Goal: Navigation & Orientation: Find specific page/section

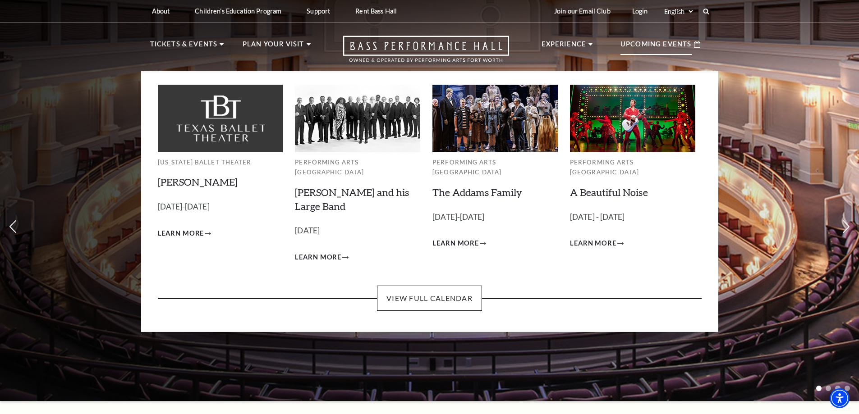
click at [694, 42] on icon at bounding box center [697, 44] width 6 height 7
click at [655, 44] on p "Upcoming Events" at bounding box center [656, 47] width 71 height 16
click at [410, 286] on link "View Full Calendar" at bounding box center [429, 298] width 105 height 25
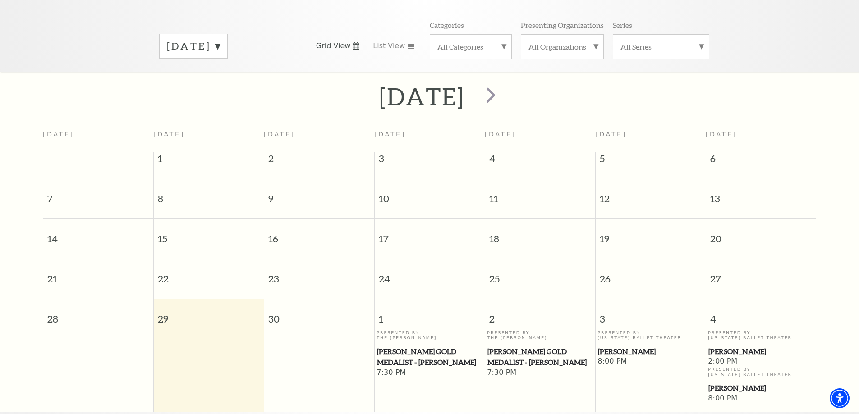
scroll to position [80, 0]
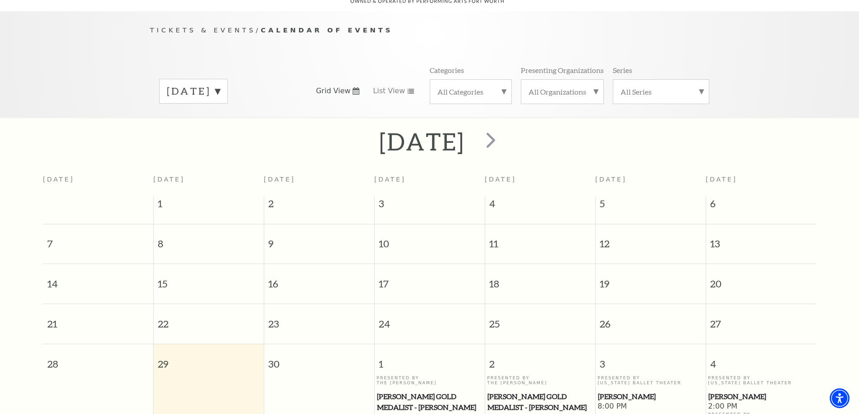
click at [220, 84] on label "[DATE]" at bounding box center [193, 91] width 53 height 14
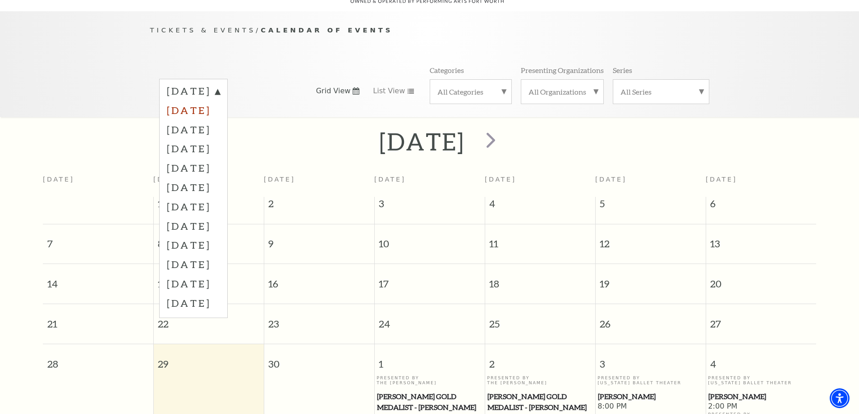
click at [220, 102] on label "[DATE]" at bounding box center [193, 110] width 53 height 19
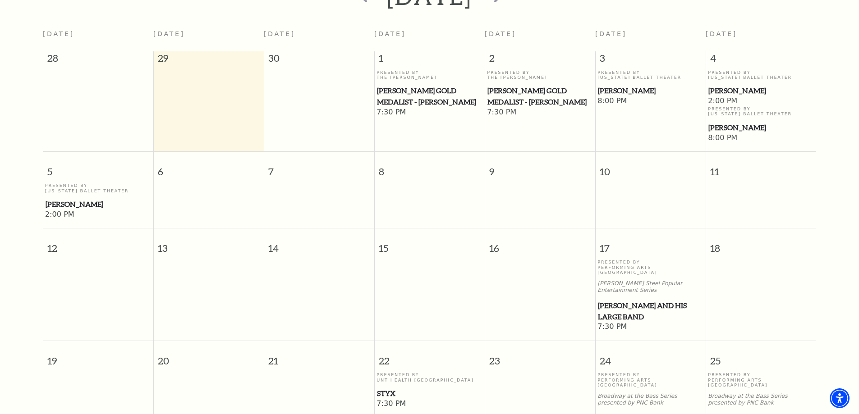
scroll to position [90, 0]
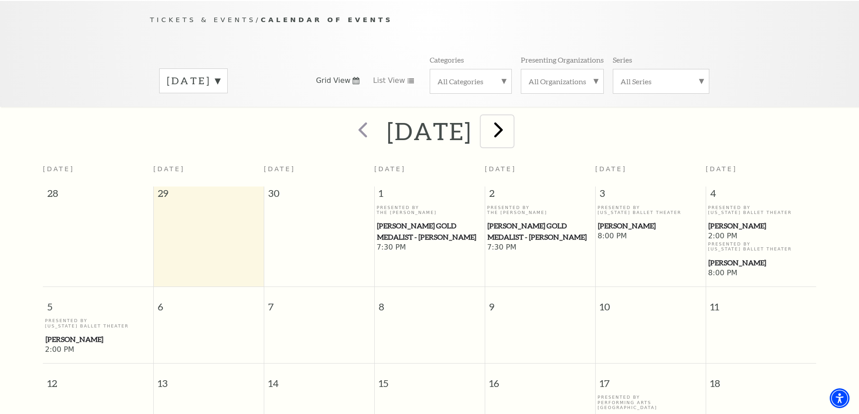
click at [511, 123] on span "next" at bounding box center [499, 130] width 26 height 26
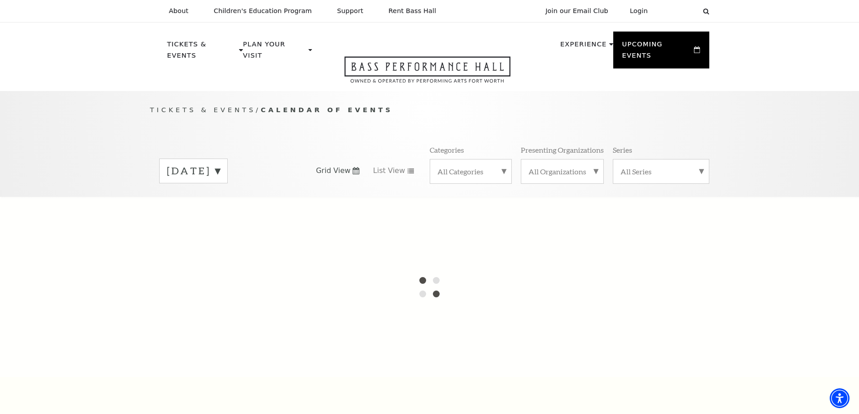
scroll to position [135, 0]
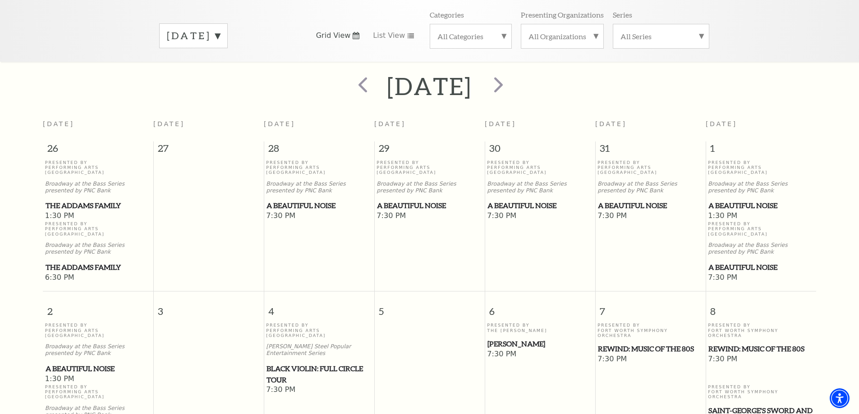
scroll to position [80, 0]
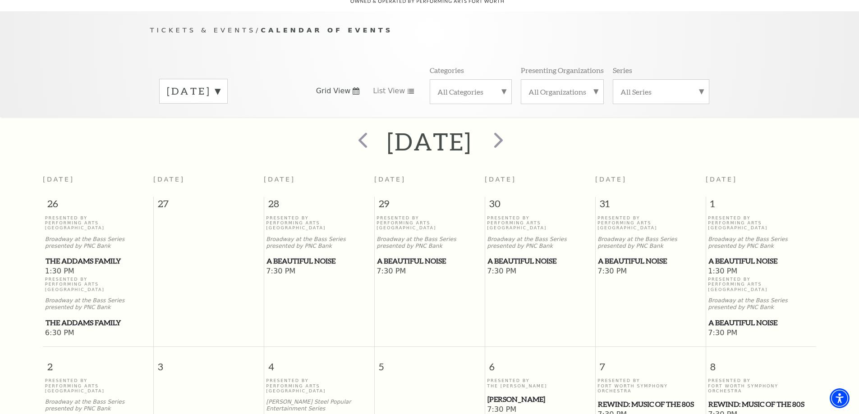
click at [831, 126] on div "[DATE]" at bounding box center [429, 142] width 859 height 32
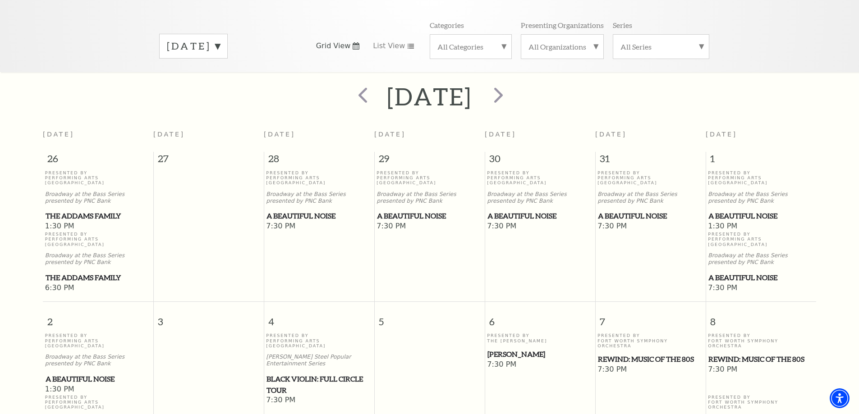
scroll to position [0, 0]
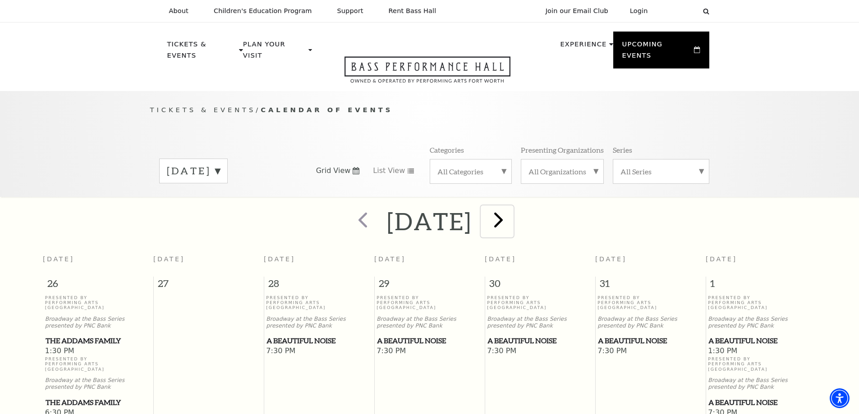
click at [511, 212] on span "next" at bounding box center [499, 220] width 26 height 26
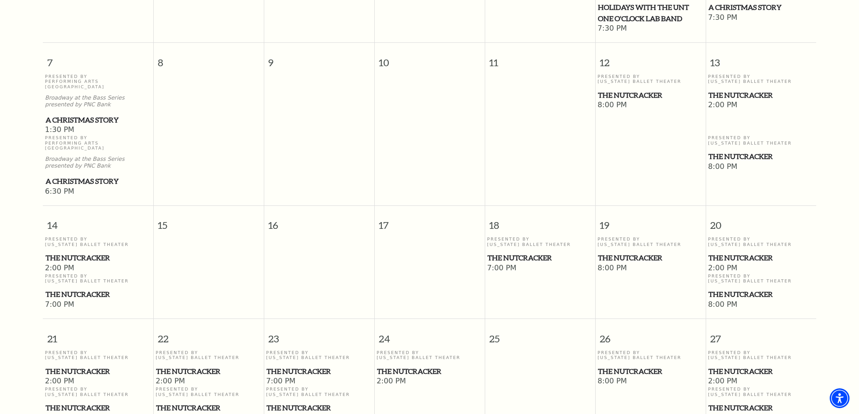
scroll to position [441, 0]
